Goal: Task Accomplishment & Management: Manage account settings

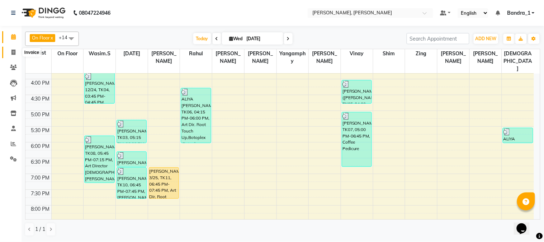
click at [12, 52] on icon at bounding box center [13, 51] width 4 height 5
select select "service"
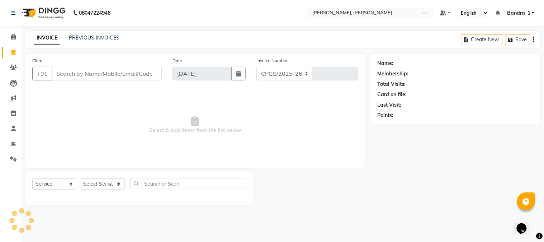
select select "7997"
type input "1244"
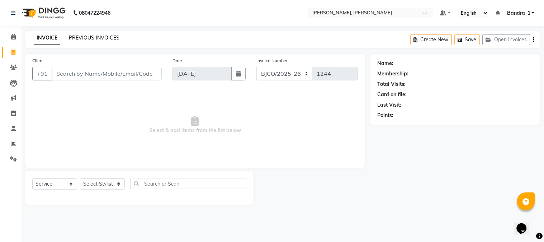
click at [96, 37] on link "PREVIOUS INVOICES" at bounding box center [94, 37] width 51 height 6
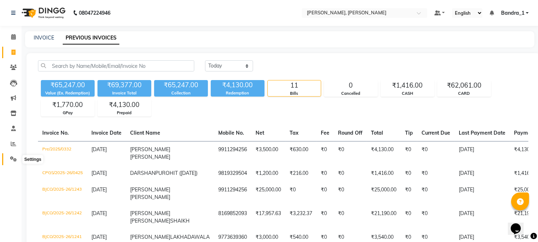
click at [13, 160] on icon at bounding box center [13, 158] width 7 height 5
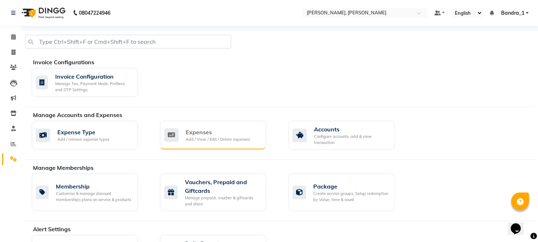
click at [208, 134] on div "Expenses" at bounding box center [218, 132] width 64 height 9
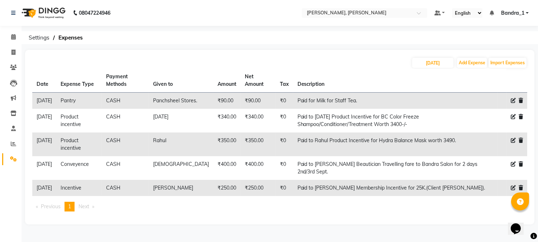
click at [512, 119] on icon at bounding box center [513, 116] width 5 height 5
select select "513"
select select "1"
select select "2374"
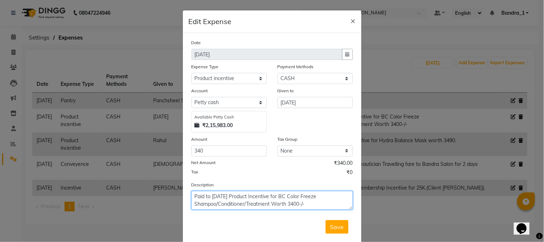
drag, startPoint x: 270, startPoint y: 197, endPoint x: 275, endPoint y: 196, distance: 5.1
click at [272, 196] on textarea "Paid to Raja Product Incentive for BC Color Freeze Shampoo/Conditioner/Treatmen…" at bounding box center [271, 200] width 161 height 19
drag, startPoint x: 271, startPoint y: 193, endPoint x: 273, endPoint y: 196, distance: 3.9
click at [271, 194] on textarea "Paid to Raja Product Incentive for BC Color Freeze Shampoo/Conditioner/Treatmen…" at bounding box center [271, 200] width 161 height 19
click at [269, 198] on textarea "Paid to Raja Product Incentive for BC Color Freeze Shampoo/Conditioner/Treatmen…" at bounding box center [271, 200] width 161 height 19
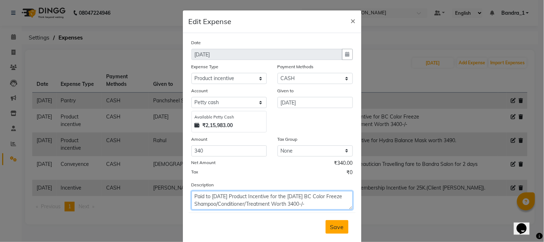
type textarea "Paid to Raja Product Incentive for the 2nd Sept. BC Color Freeze Shampoo/Condit…"
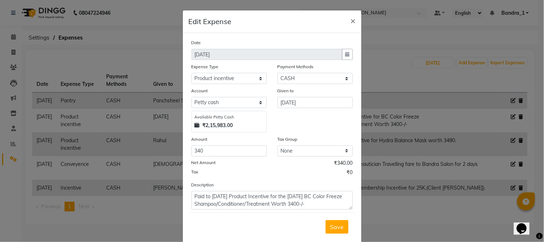
click at [332, 225] on span "Save" at bounding box center [337, 226] width 14 height 7
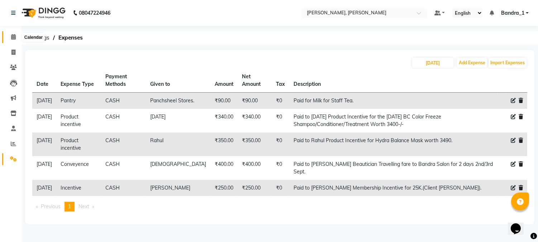
click at [16, 38] on span at bounding box center [13, 37] width 13 height 8
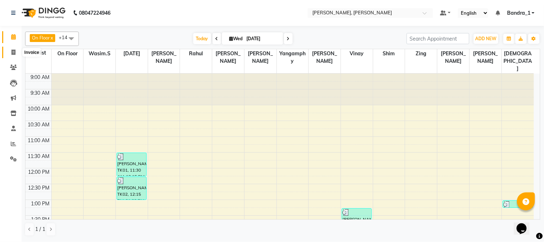
click at [14, 54] on icon at bounding box center [13, 51] width 4 height 5
select select "service"
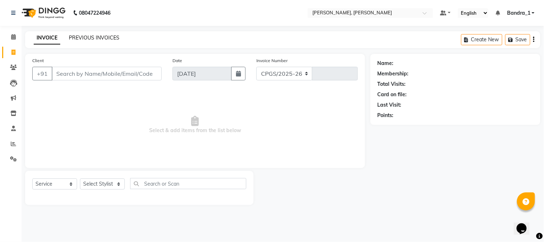
select select "7997"
type input "1245"
click at [98, 39] on link "PREVIOUS INVOICES" at bounding box center [94, 37] width 51 height 6
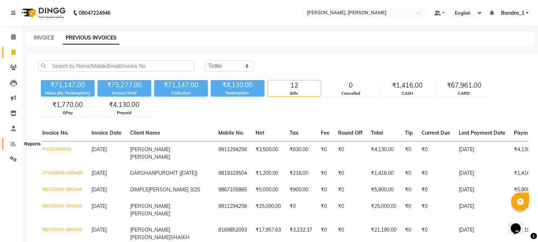
click at [11, 143] on icon at bounding box center [13, 143] width 5 height 5
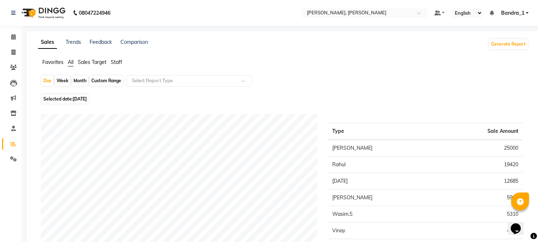
click at [119, 63] on span "Staff" at bounding box center [116, 62] width 11 height 6
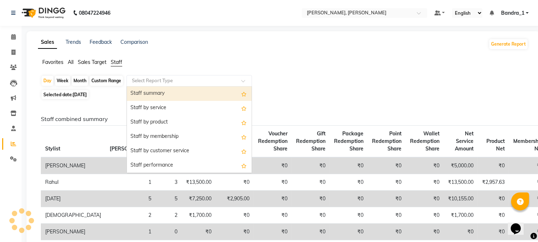
click at [172, 78] on input "text" at bounding box center [182, 80] width 103 height 7
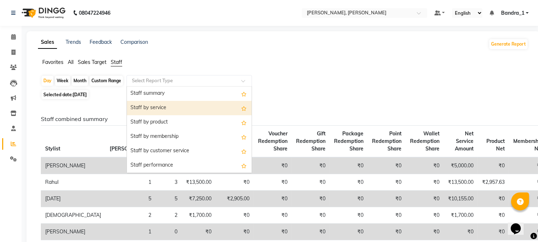
click at [189, 108] on div "Staff by service" at bounding box center [189, 108] width 125 height 14
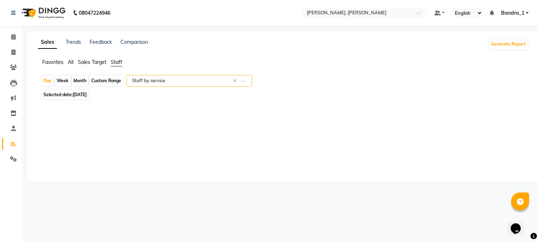
select select "csv"
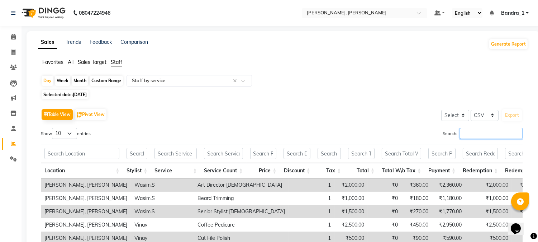
click at [476, 134] on input "Search:" at bounding box center [491, 133] width 63 height 11
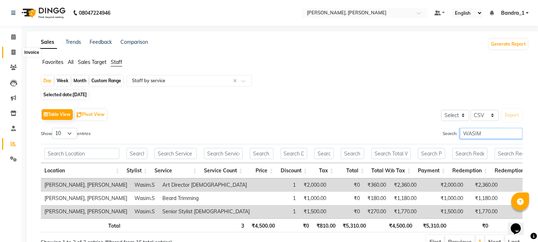
type input "WASIM"
click at [14, 52] on icon at bounding box center [13, 51] width 4 height 5
select select "7997"
select select "service"
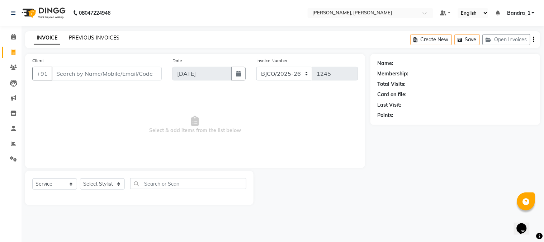
click at [85, 39] on link "PREVIOUS INVOICES" at bounding box center [94, 37] width 51 height 6
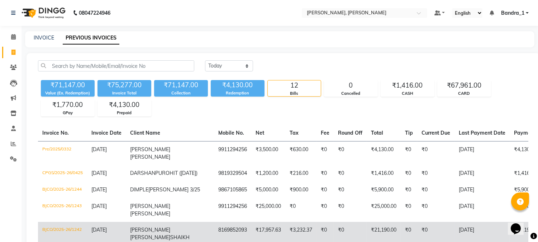
scroll to position [159, 0]
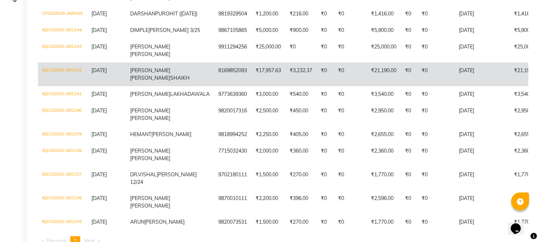
click at [163, 86] on td "ALIYA SANIA SHAIKH" at bounding box center [170, 74] width 88 height 24
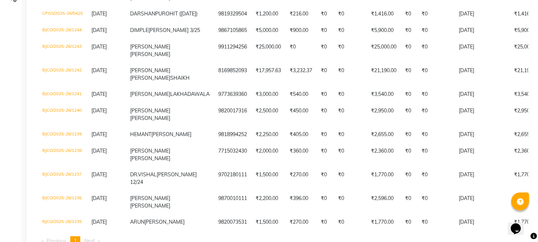
scroll to position [0, 0]
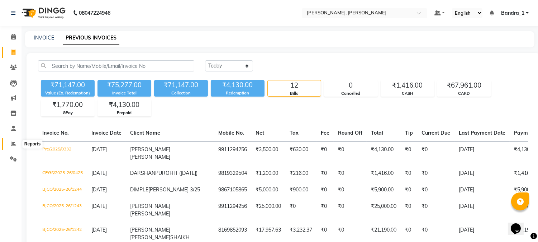
click at [12, 144] on icon at bounding box center [13, 143] width 5 height 5
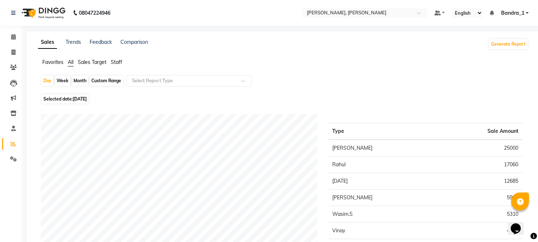
click at [118, 59] on span "Staff" at bounding box center [116, 62] width 11 height 6
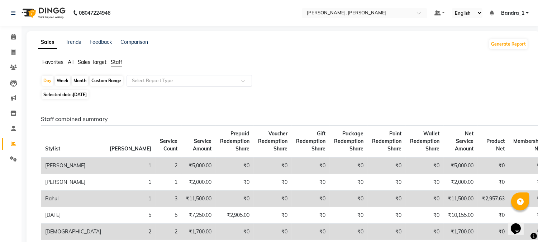
click at [242, 78] on div at bounding box center [189, 80] width 125 height 7
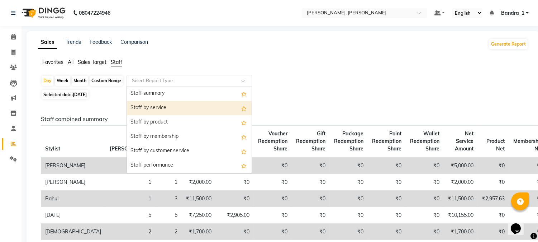
click at [198, 103] on div "Staff by service" at bounding box center [189, 108] width 125 height 14
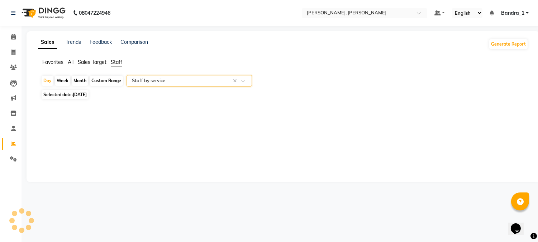
select select "csv"
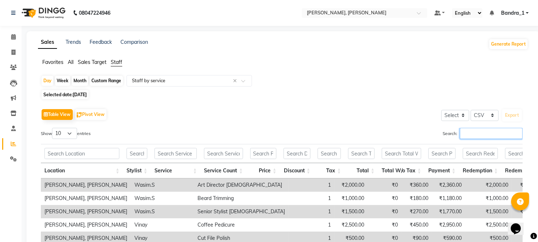
click at [462, 137] on input "Search:" at bounding box center [491, 133] width 63 height 11
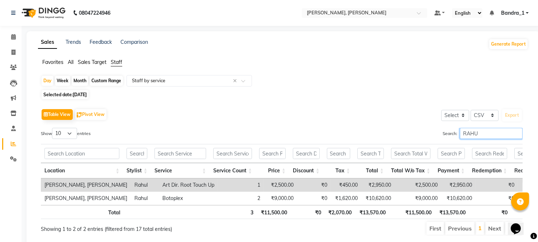
type input "RAHUL"
drag, startPoint x: 479, startPoint y: 135, endPoint x: 429, endPoint y: 112, distance: 54.7
click at [439, 124] on div "Table View Pivot View Select Select CSV PDF Export Show 10 25 50 100 entries Se…" at bounding box center [282, 171] width 482 height 128
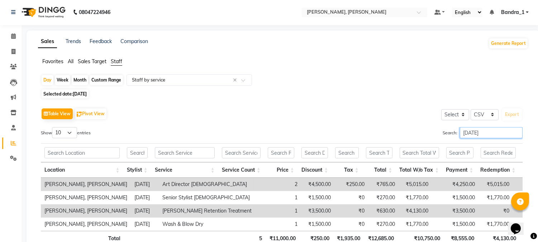
scroll to position [56, 0]
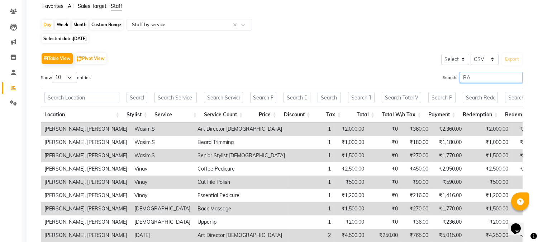
type input "R"
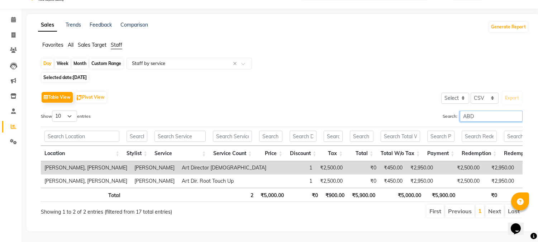
scroll to position [29, 0]
type input "A"
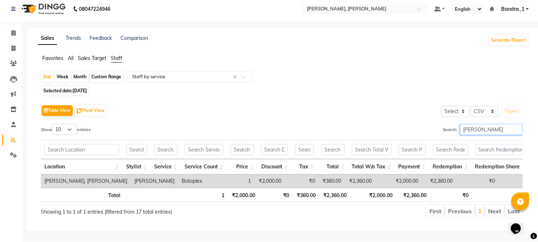
scroll to position [16, 0]
type input "J"
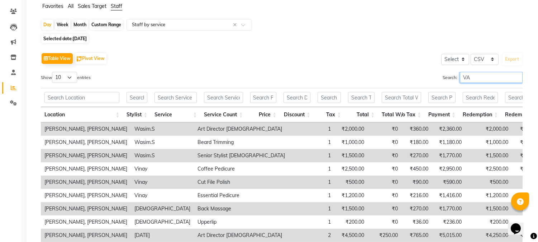
scroll to position [29, 0]
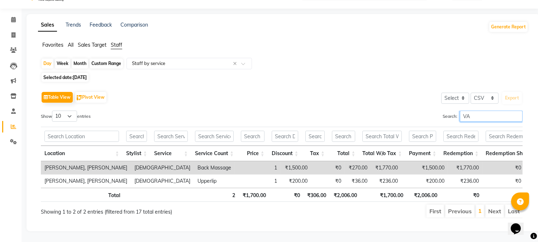
type input "V"
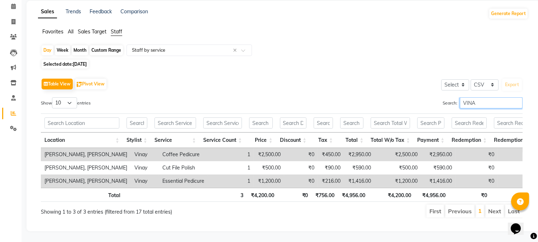
scroll to position [43, 0]
type input "V"
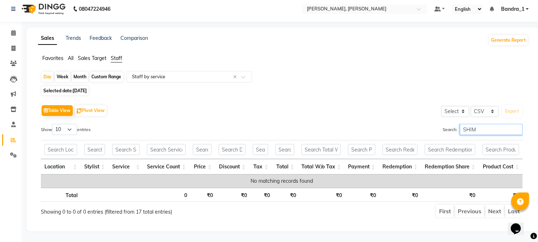
scroll to position [10, 0]
type input "S"
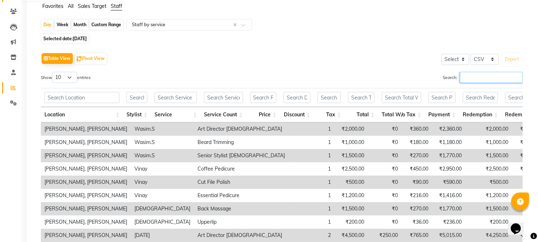
scroll to position [0, 0]
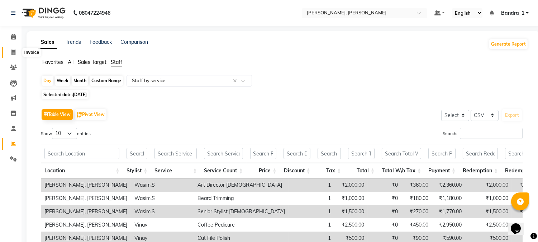
click at [12, 53] on icon at bounding box center [13, 51] width 4 height 5
select select "service"
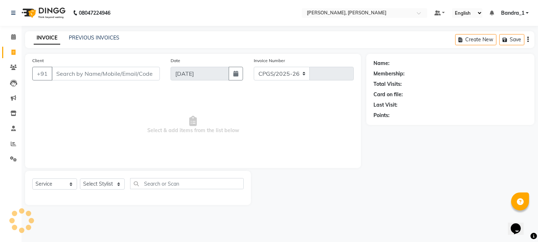
select select "7997"
type input "1245"
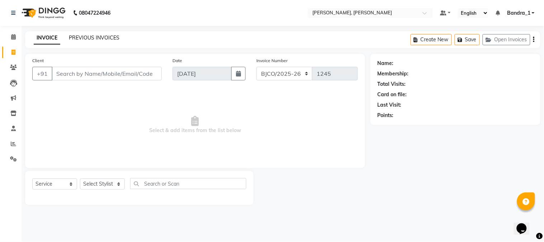
click at [92, 39] on link "PREVIOUS INVOICES" at bounding box center [94, 37] width 51 height 6
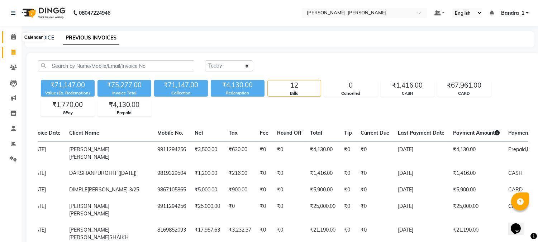
click at [11, 39] on icon at bounding box center [13, 36] width 5 height 5
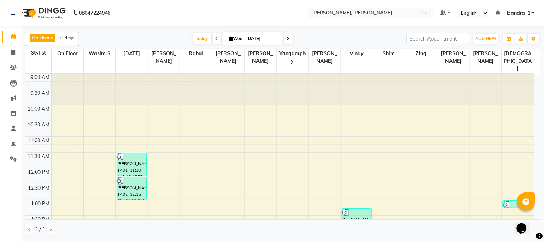
click at [229, 39] on icon at bounding box center [231, 38] width 4 height 5
select select "9"
select select "2025"
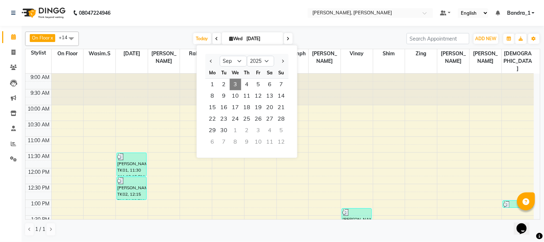
click at [339, 30] on div "On Floor x Wasim.S x Raja x Abdul x Jajo x Yangamphy x Naomi x Vinay x Samad x …" at bounding box center [282, 134] width 515 height 210
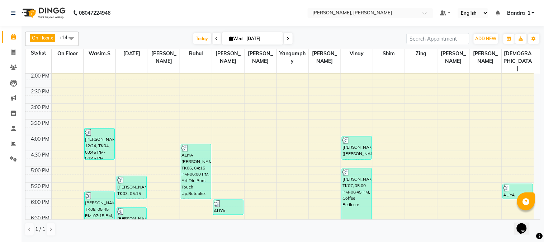
scroll to position [283, 0]
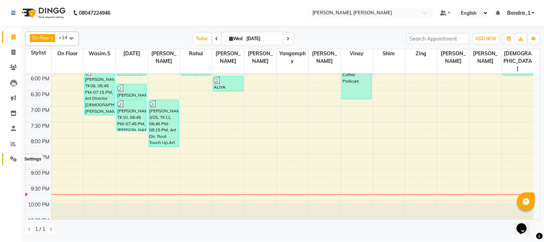
click at [12, 158] on icon at bounding box center [13, 158] width 7 height 5
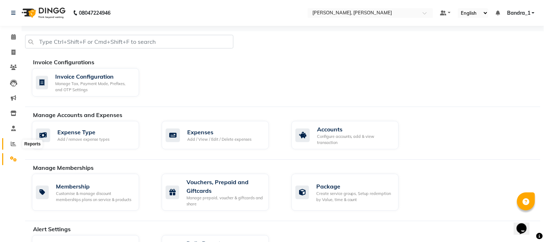
click at [13, 146] on icon at bounding box center [13, 143] width 5 height 5
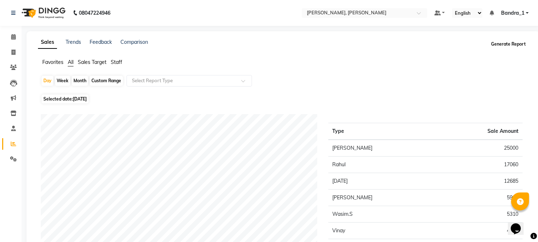
click at [506, 46] on button "Generate Report" at bounding box center [508, 44] width 38 height 10
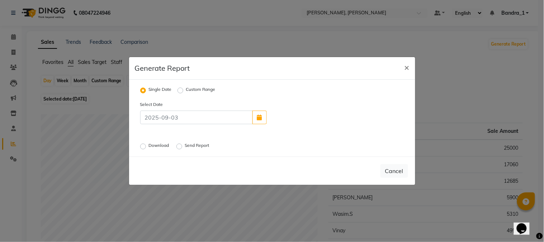
click at [149, 147] on label "Download" at bounding box center [160, 146] width 22 height 9
click at [143, 147] on input "Download" at bounding box center [144, 146] width 5 height 5
radio input "true"
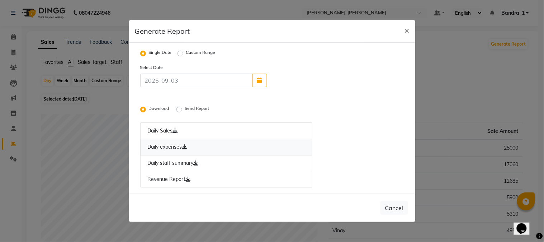
click at [155, 147] on link "Daily expenses" at bounding box center [226, 147] width 172 height 16
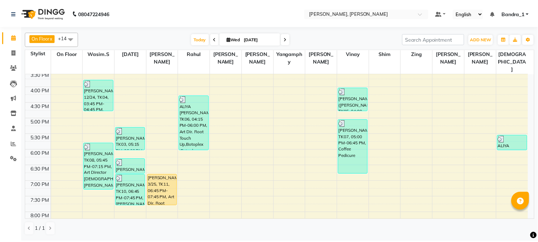
scroll to position [203, 0]
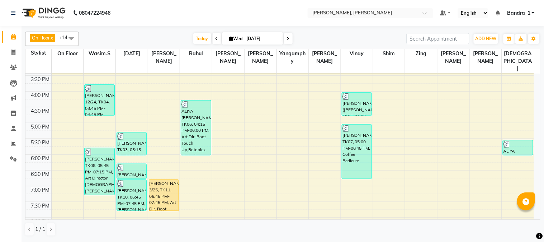
click at [166, 180] on div "DIMPLE BHONDELE 3/25, TK11, 06:45 PM-07:45 PM, Art Dir. Root Touch Up" at bounding box center [164, 195] width 30 height 31
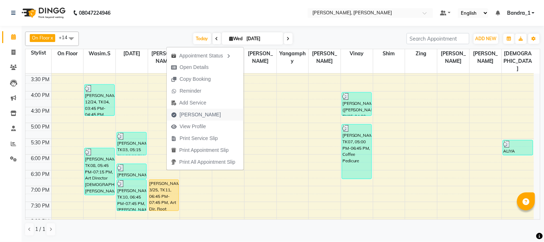
click at [199, 113] on span "Mark Done" at bounding box center [200, 115] width 41 height 8
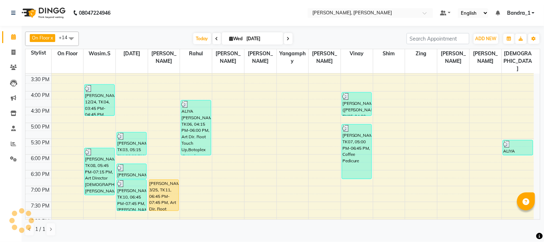
select select "7997"
select select "service"
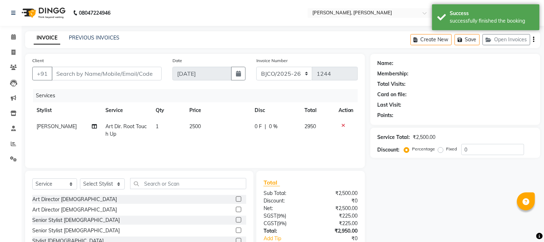
type input "9867105865"
select select "72175"
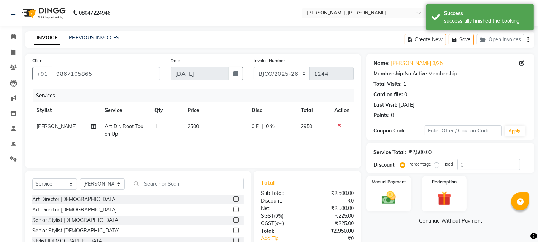
click at [233, 196] on label at bounding box center [235, 198] width 5 height 5
click at [233, 197] on input "checkbox" at bounding box center [235, 199] width 5 height 5
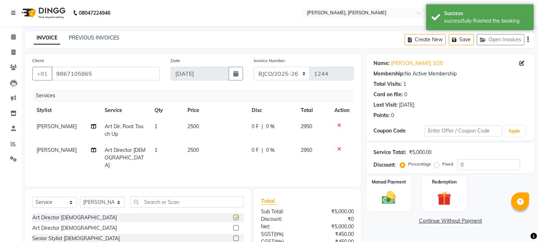
checkbox input "false"
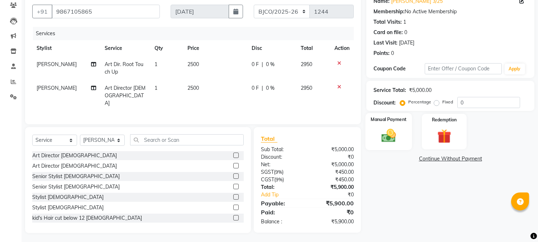
click at [395, 134] on img at bounding box center [389, 135] width 24 height 17
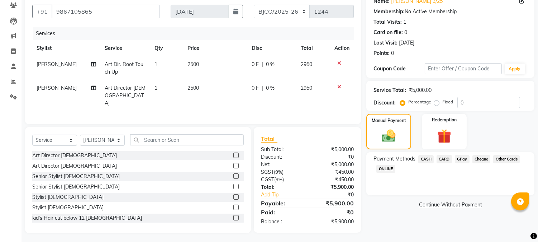
click at [442, 156] on span "CARD" at bounding box center [444, 159] width 15 height 8
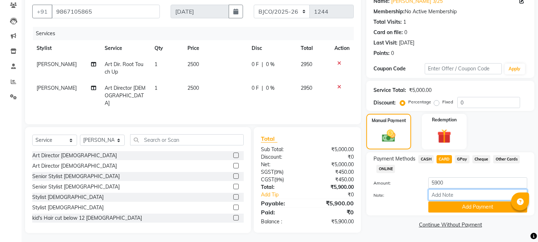
click at [443, 195] on input "Note:" at bounding box center [477, 194] width 99 height 11
drag, startPoint x: 441, startPoint y: 194, endPoint x: 436, endPoint y: 191, distance: 6.4
click at [436, 193] on input "Note:" at bounding box center [477, 194] width 99 height 11
type input "2195"
click at [460, 206] on button "Add Payment" at bounding box center [477, 206] width 99 height 11
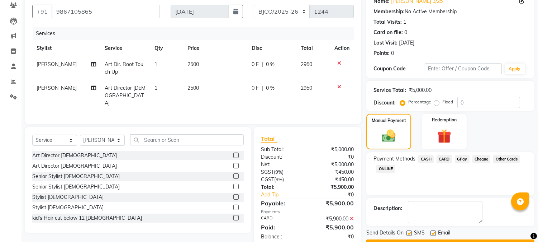
click at [433, 234] on label at bounding box center [433, 232] width 5 height 5
click at [433, 234] on input "checkbox" at bounding box center [433, 233] width 5 height 5
checkbox input "false"
click at [409, 232] on label at bounding box center [409, 232] width 5 height 5
click at [409, 232] on input "checkbox" at bounding box center [409, 233] width 5 height 5
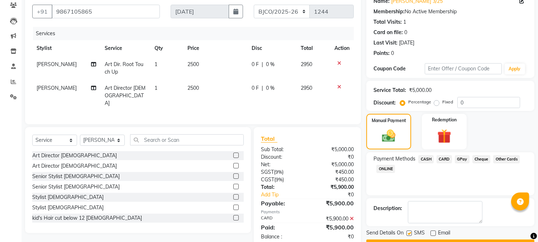
checkbox input "false"
click at [405, 239] on button "Checkout" at bounding box center [450, 244] width 168 height 11
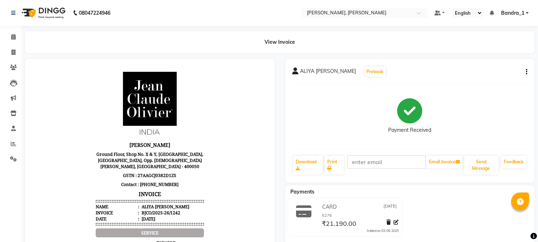
click at [526, 72] on icon "button" at bounding box center [526, 72] width 1 height 0
click at [490, 84] on div "Edit Invoice" at bounding box center [490, 85] width 49 height 9
select select "service"
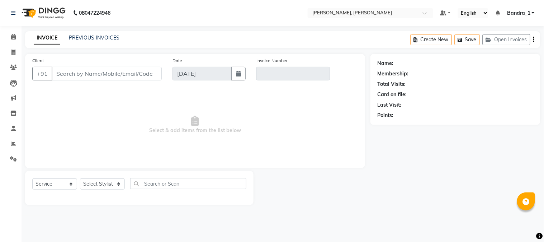
type input "8169852093"
type input "BJCO/2025-26/1242"
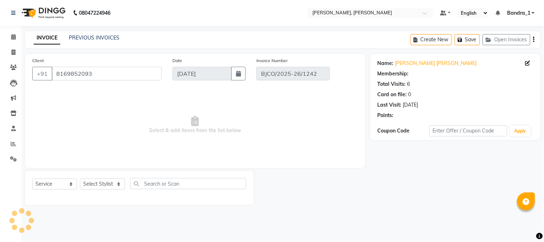
select select "select"
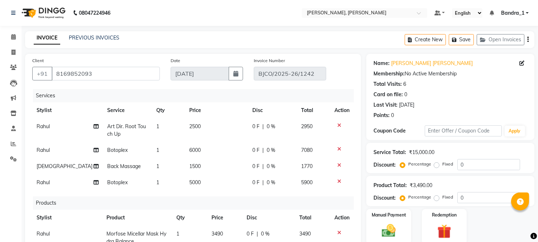
click at [189, 182] on span "5000" at bounding box center [194, 182] width 11 height 6
select select "23859"
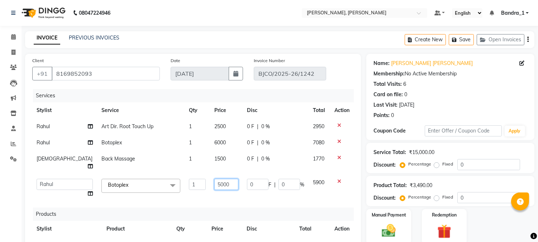
click at [214, 179] on input "5000" at bounding box center [226, 184] width 24 height 11
type input "3000"
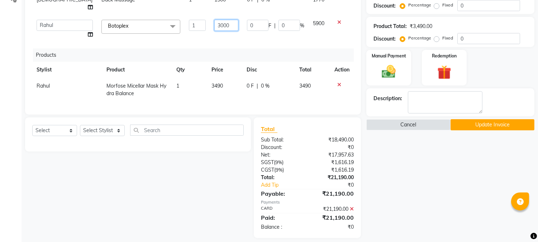
scroll to position [163, 0]
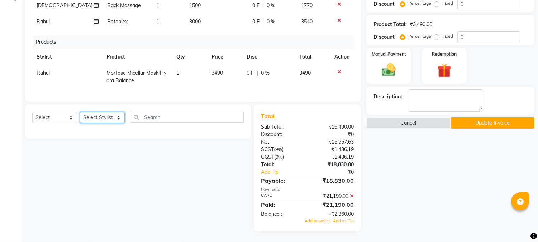
click at [118, 123] on select "Select Stylist [PERSON_NAME] [PERSON_NAME] Attham Bandra_1 Bandra_store [PERSON…" at bounding box center [102, 117] width 45 height 11
select select "78177"
click at [80, 115] on select "Select Stylist [PERSON_NAME] [PERSON_NAME] Attham Bandra_1 Bandra_store [PERSON…" at bounding box center [102, 117] width 45 height 11
click at [70, 120] on select "Select Service Product Membership Package Voucher Prepaid Gift Card" at bounding box center [54, 117] width 45 height 11
select select "service"
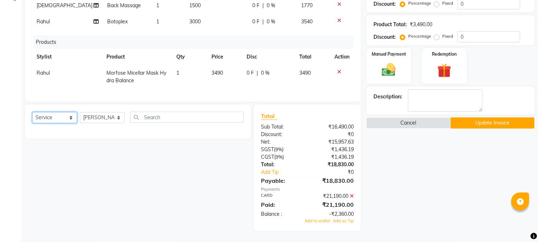
click at [32, 115] on select "Select Service Product Membership Package Voucher Prepaid Gift Card" at bounding box center [54, 117] width 45 height 11
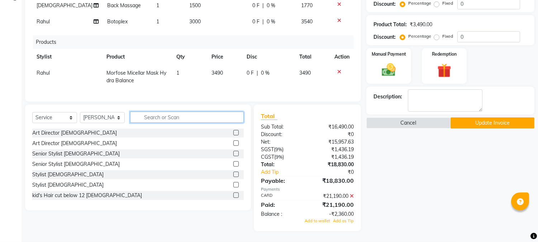
click at [155, 120] on input "text" at bounding box center [187, 117] width 114 height 11
type input "J"
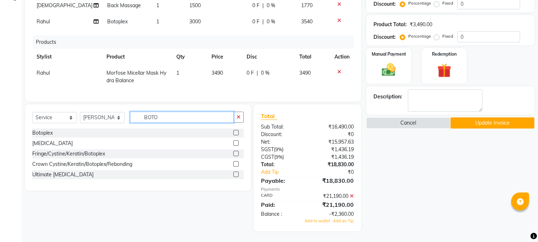
type input "BOTO"
click at [234, 135] on label at bounding box center [235, 132] width 5 height 5
click at [234, 135] on input "checkbox" at bounding box center [235, 133] width 5 height 5
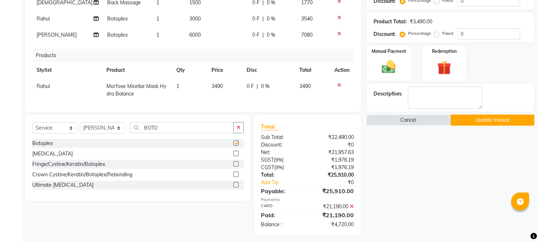
checkbox input "false"
click at [189, 34] on span "6000" at bounding box center [194, 35] width 11 height 6
select select "78177"
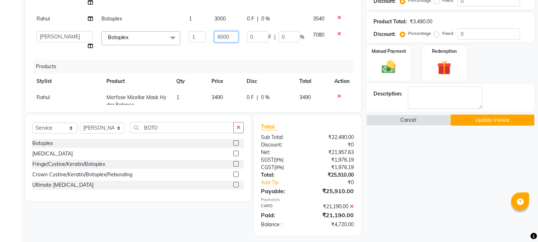
click at [214, 31] on input "6000" at bounding box center [226, 36] width 24 height 11
type input "2000"
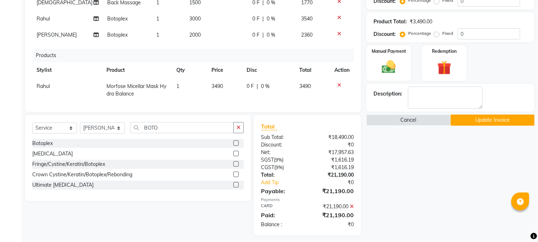
click at [262, 51] on div "Services Stylist Service Qty Price Disc Total Action Rahul Art Dir. Root Touch …" at bounding box center [193, 14] width 322 height 179
click at [493, 120] on button "Update Invoice" at bounding box center [493, 119] width 84 height 11
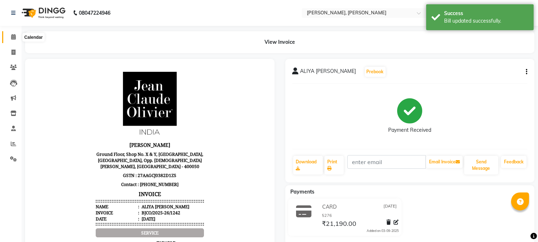
click at [12, 38] on icon at bounding box center [13, 36] width 5 height 5
